Goal: Transaction & Acquisition: Purchase product/service

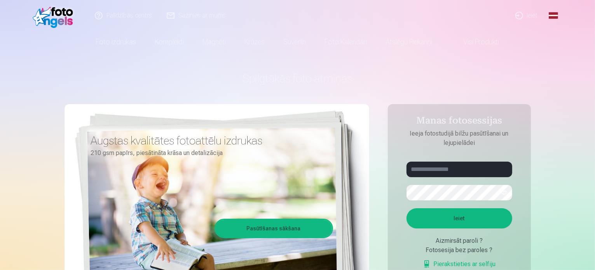
click at [517, 20] on link "Ieiet" at bounding box center [526, 15] width 37 height 31
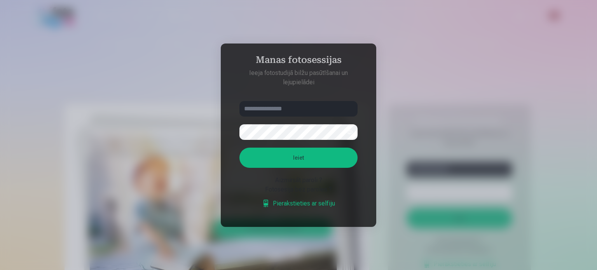
click at [287, 109] on input "text" at bounding box center [298, 109] width 118 height 16
type input "**********"
click at [239, 148] on button "Ieiet" at bounding box center [298, 158] width 118 height 20
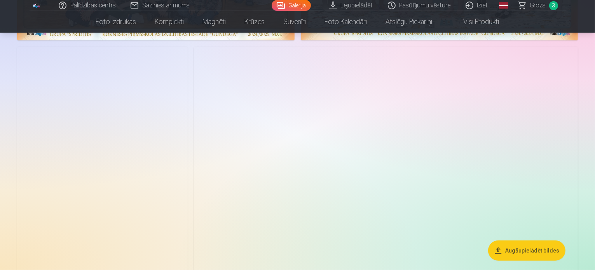
scroll to position [272, 0]
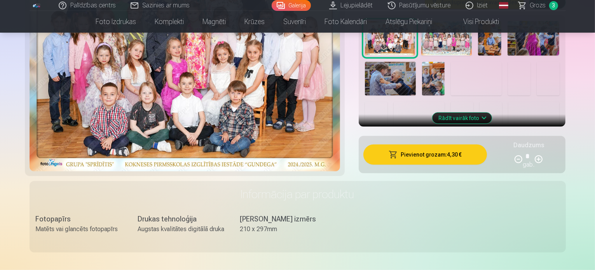
scroll to position [311, 0]
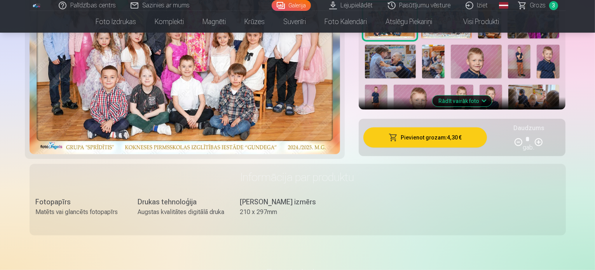
click at [461, 127] on button "Pievienot grozam : 4,30 €" at bounding box center [425, 137] width 124 height 20
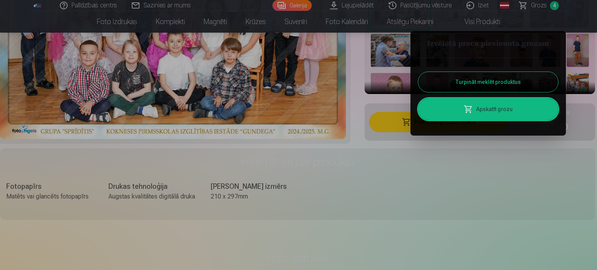
click at [504, 81] on button "Turpināt meklēt produktus" at bounding box center [488, 82] width 140 height 20
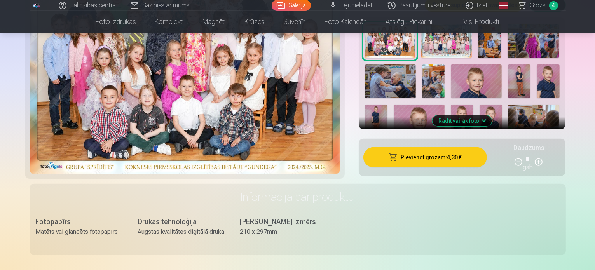
scroll to position [272, 0]
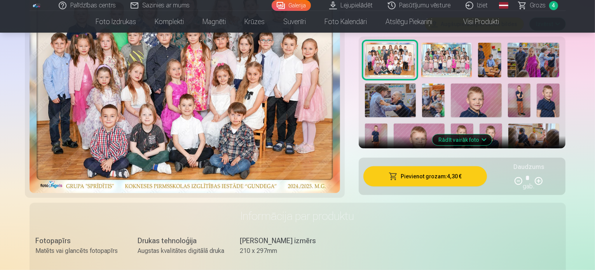
click at [404, 87] on img at bounding box center [390, 101] width 51 height 34
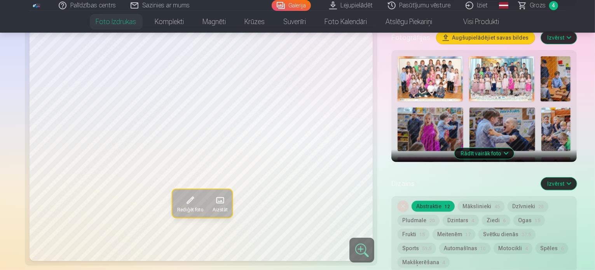
scroll to position [272, 0]
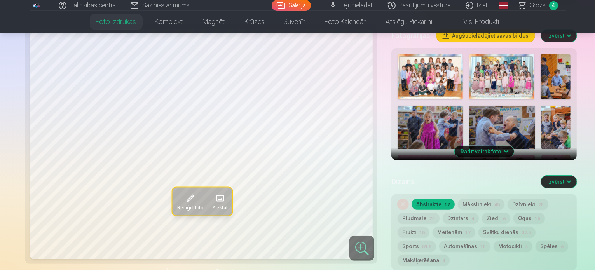
click at [406, 206] on img at bounding box center [423, 224] width 53 height 36
click at [463, 155] on img at bounding box center [430, 177] width 66 height 44
click at [535, 155] on img at bounding box center [520, 177] width 30 height 44
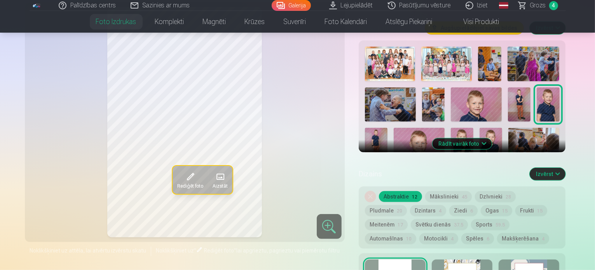
click at [387, 128] on img at bounding box center [376, 145] width 23 height 34
click at [479, 128] on img at bounding box center [490, 145] width 23 height 34
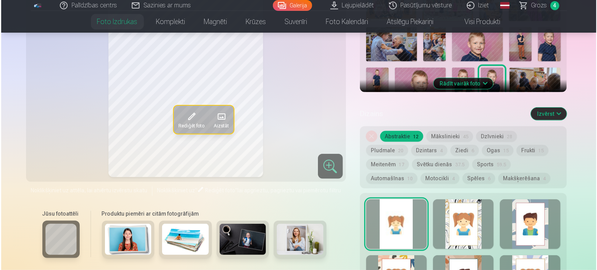
scroll to position [388, 0]
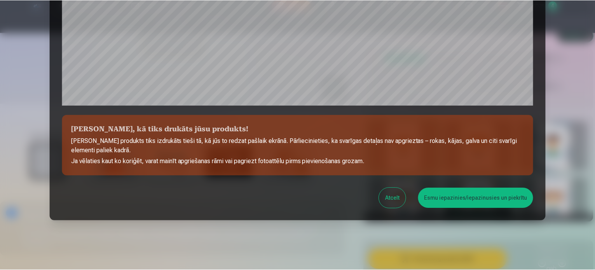
scroll to position [289, 0]
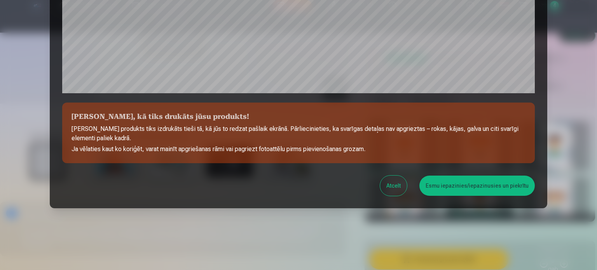
click at [443, 183] on button "Esmu iepazinies/iepazinusies un piekrītu" at bounding box center [476, 186] width 115 height 20
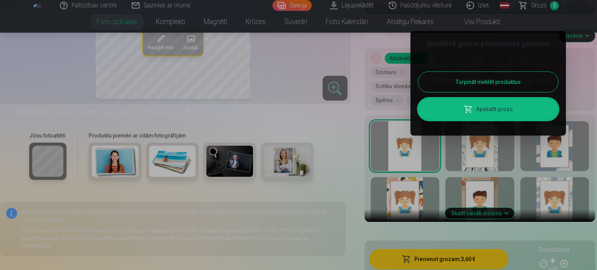
click at [587, 92] on div at bounding box center [298, 135] width 597 height 270
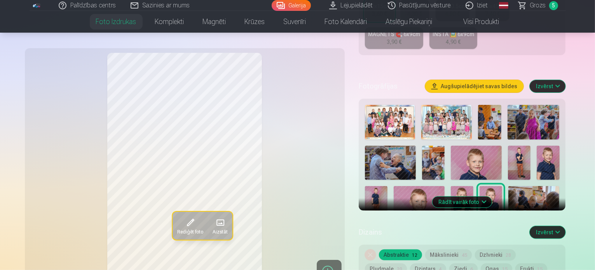
scroll to position [233, 0]
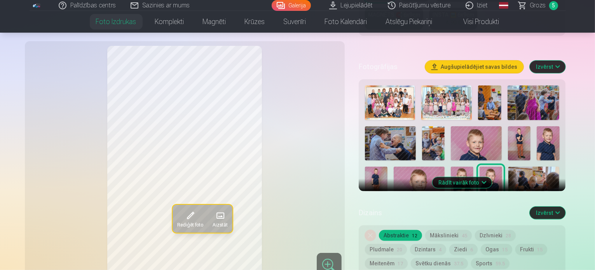
click at [479, 177] on button "Rādīt vairāk foto" at bounding box center [461, 182] width 59 height 11
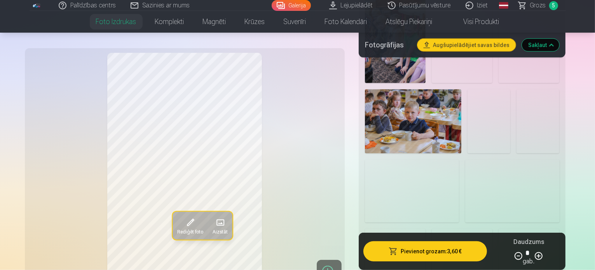
scroll to position [777, 0]
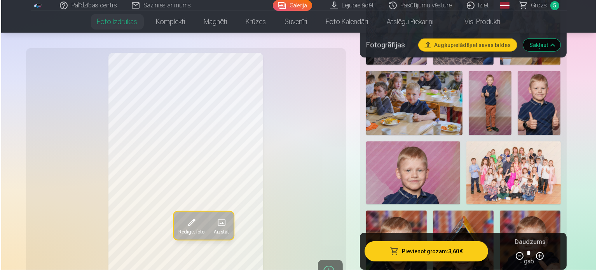
scroll to position [816, 0]
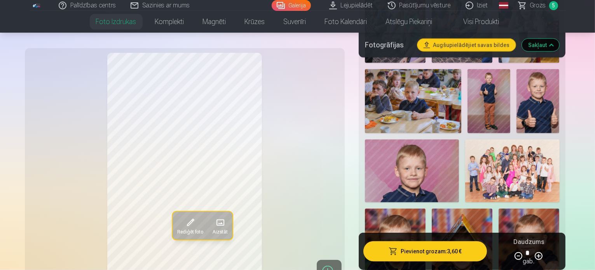
click at [434, 254] on button "Pievienot grozam : 3,60 €" at bounding box center [425, 251] width 124 height 20
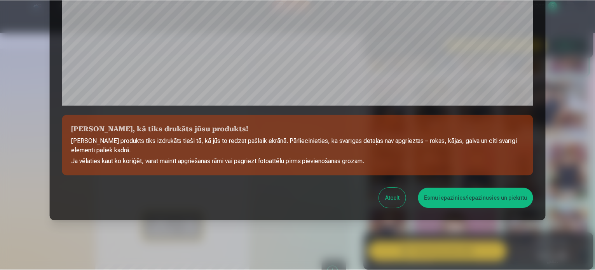
scroll to position [289, 0]
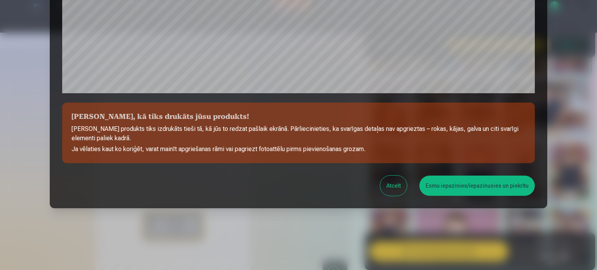
click at [467, 183] on button "Esmu iepazinies/iepazinusies un piekrītu" at bounding box center [476, 186] width 115 height 20
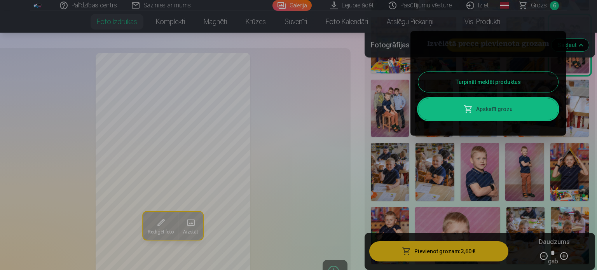
click at [494, 81] on button "Turpināt meklēt produktus" at bounding box center [488, 82] width 140 height 20
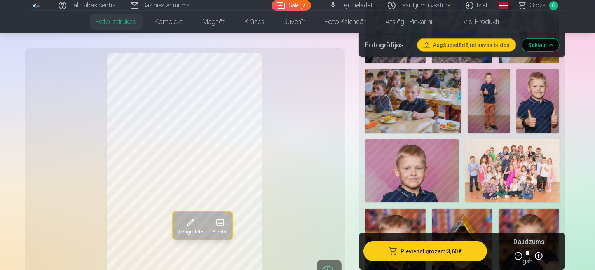
click at [541, 5] on span "Grozs" at bounding box center [538, 5] width 16 height 9
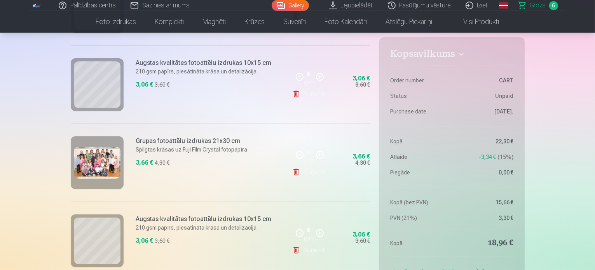
scroll to position [311, 0]
click at [319, 170] on link "Noņemt" at bounding box center [309, 171] width 35 height 16
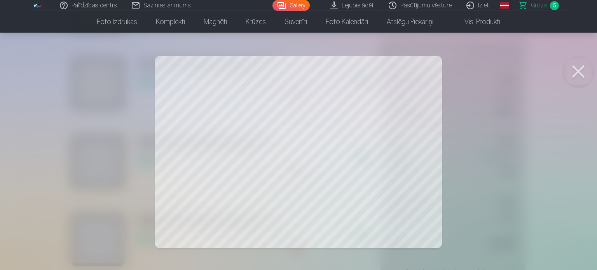
click at [82, 109] on div at bounding box center [298, 135] width 597 height 270
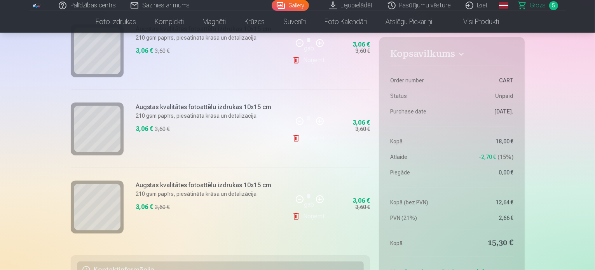
scroll to position [350, 0]
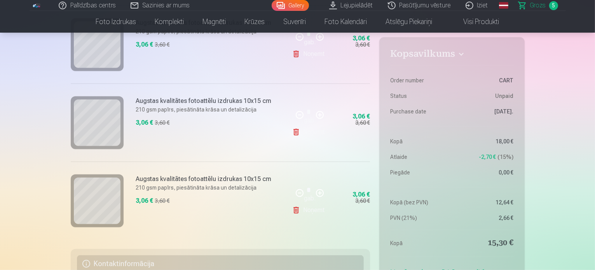
click at [322, 131] on link "Noņemt" at bounding box center [309, 132] width 35 height 16
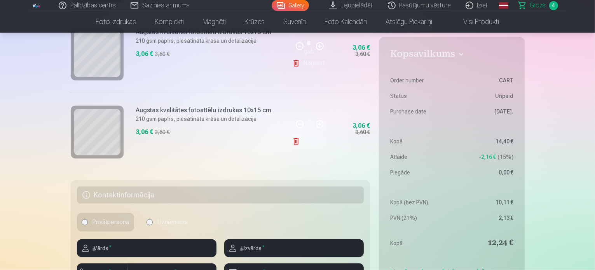
scroll to position [388, 0]
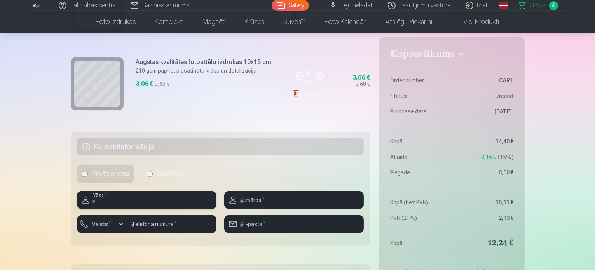
click at [126, 199] on input "text" at bounding box center [146, 200] width 139 height 18
type input "*********"
type input "********"
type input "**********"
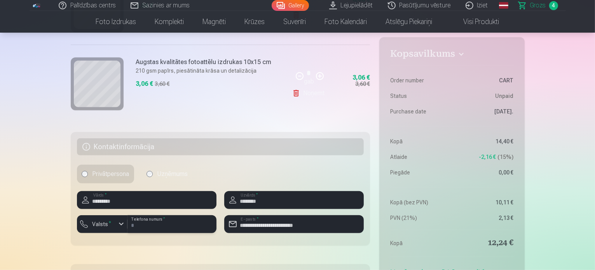
click at [161, 225] on input "********" at bounding box center [171, 224] width 89 height 18
click at [280, 144] on h5 "Kontaktinformācija" at bounding box center [220, 146] width 287 height 17
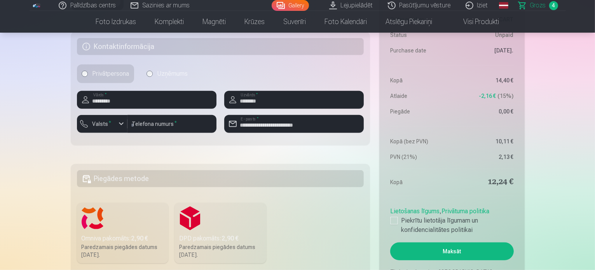
scroll to position [544, 0]
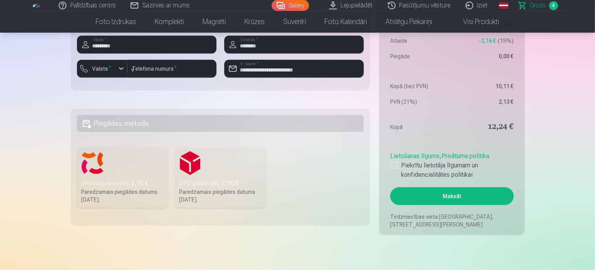
click at [212, 175] on label "DPD pakomāts : 2,90 € Paredzamais piegādes datums 6.09.2025." at bounding box center [220, 178] width 92 height 61
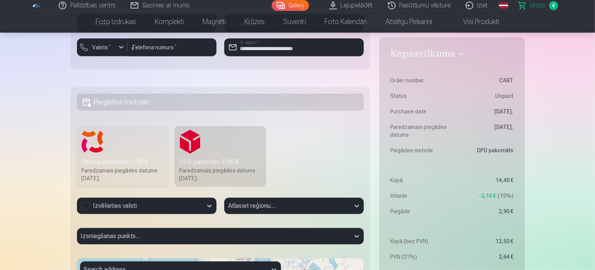
scroll to position [622, 0]
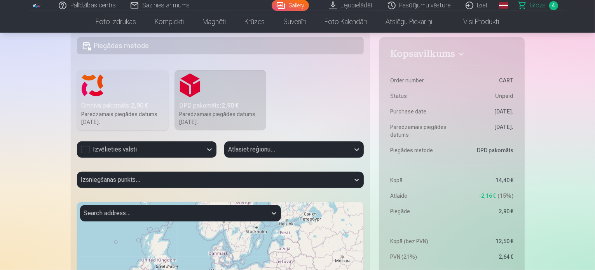
click at [110, 147] on div "Izvēlieties valsti" at bounding box center [140, 149] width 118 height 9
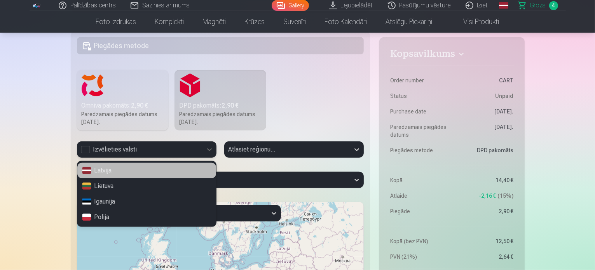
click at [111, 170] on div "Latvija" at bounding box center [146, 171] width 139 height 16
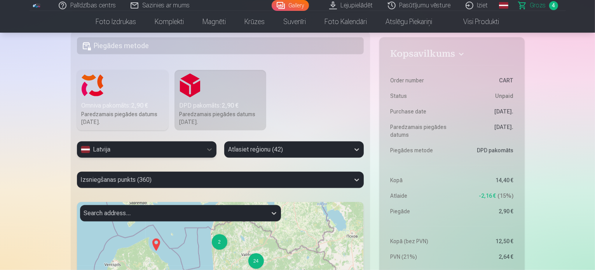
click at [279, 148] on div "Atlasiet reģionu (42)" at bounding box center [293, 152] width 139 height 23
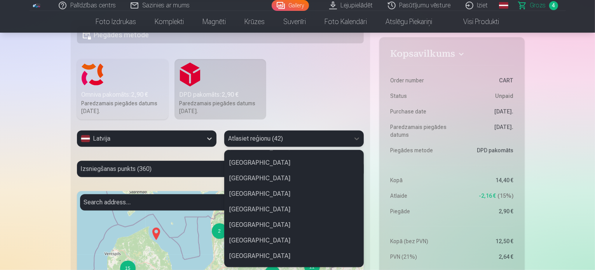
scroll to position [306, 0]
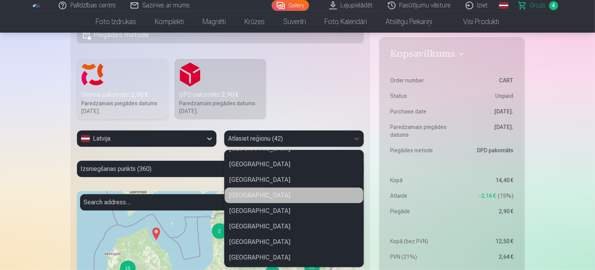
click at [261, 190] on div "Aizkraukles novads" at bounding box center [294, 196] width 139 height 16
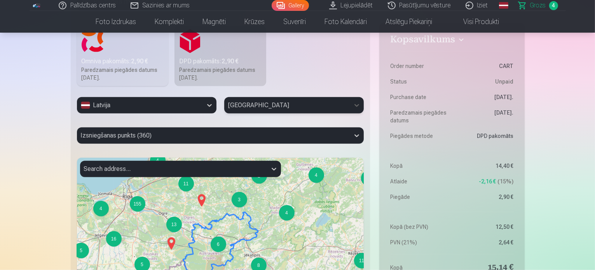
scroll to position [671, 0]
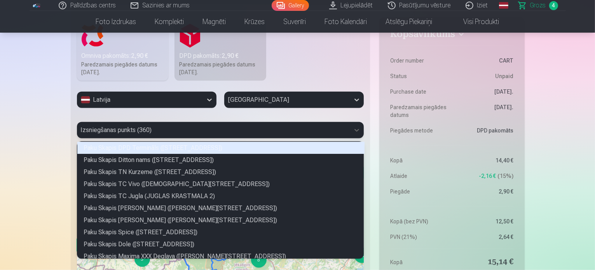
click at [160, 129] on div at bounding box center [213, 130] width 265 height 11
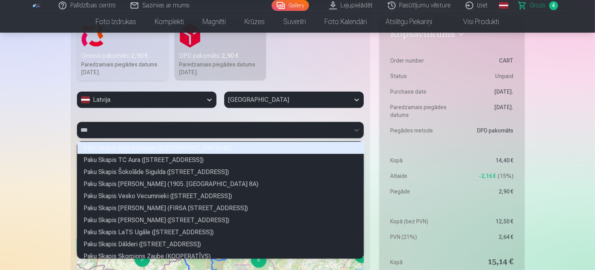
scroll to position [10, 284]
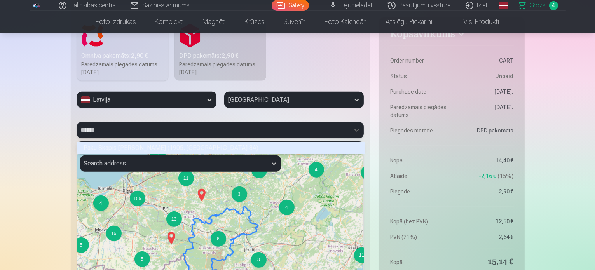
type input "*******"
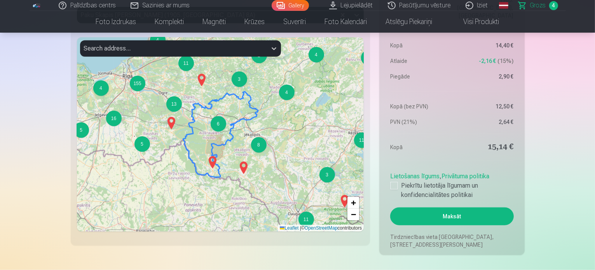
scroll to position [788, 0]
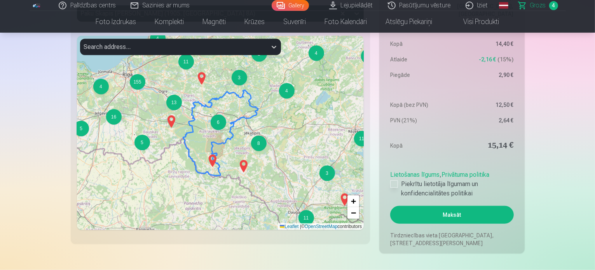
click at [393, 185] on div at bounding box center [394, 184] width 8 height 8
click at [418, 214] on button "Maksāt" at bounding box center [451, 215] width 123 height 18
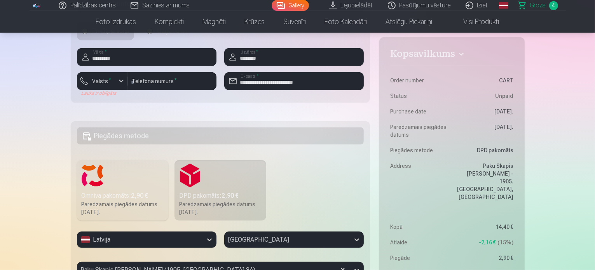
scroll to position [516, 0]
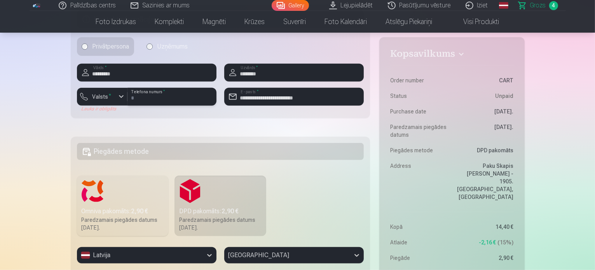
click at [143, 95] on input "********" at bounding box center [171, 97] width 89 height 18
click at [107, 98] on label "Valsts *" at bounding box center [101, 97] width 25 height 8
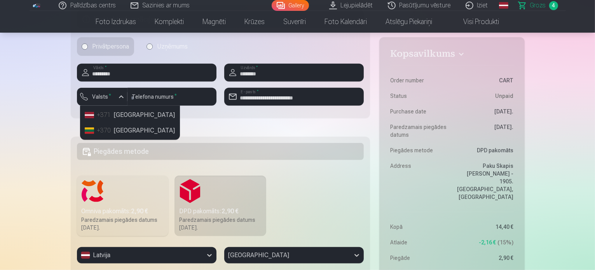
click at [111, 112] on div "+371" at bounding box center [105, 114] width 16 height 9
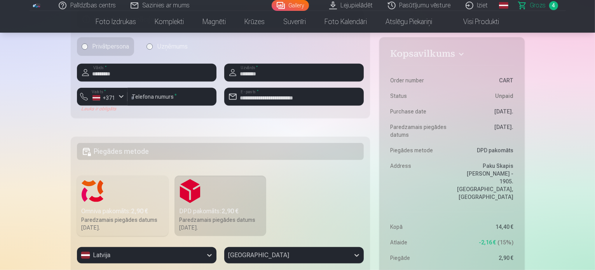
click at [198, 127] on div "Kopsavilkums Order number CART Status Unpaid Purchase date 19.08.2025. Paredzam…" at bounding box center [298, 56] width 454 height 937
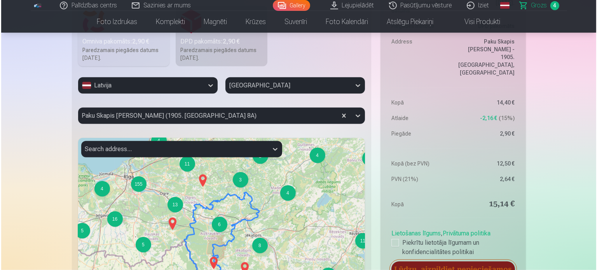
scroll to position [749, 0]
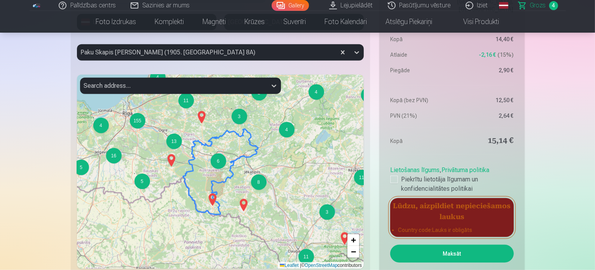
click at [480, 256] on button "Maksāt" at bounding box center [451, 254] width 123 height 18
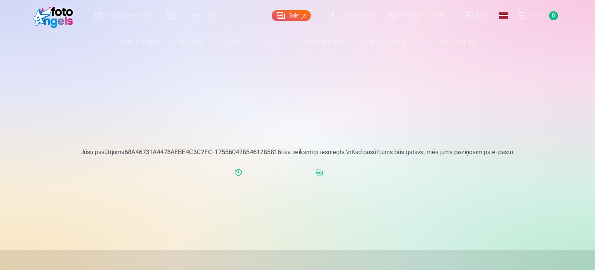
click at [479, 18] on link "Iziet" at bounding box center [476, 15] width 37 height 31
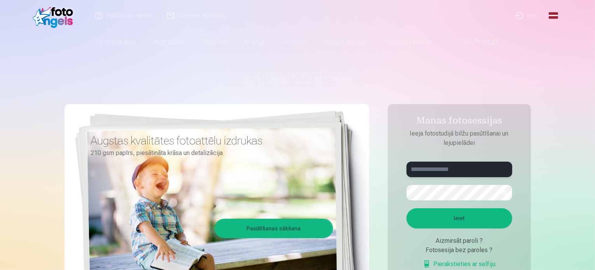
click at [432, 169] on input "text" at bounding box center [459, 170] width 106 height 16
type input "**********"
click at [406, 208] on button "Ieiet" at bounding box center [459, 218] width 106 height 20
